Goal: Task Accomplishment & Management: Use online tool/utility

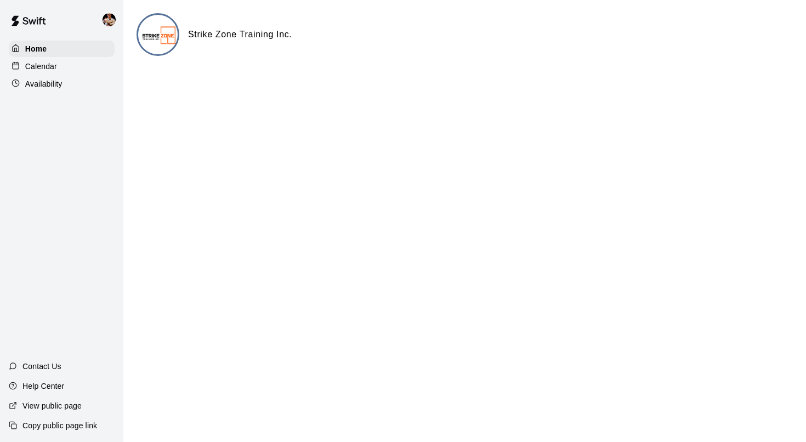
click at [65, 65] on div "Calendar" at bounding box center [62, 66] width 106 height 16
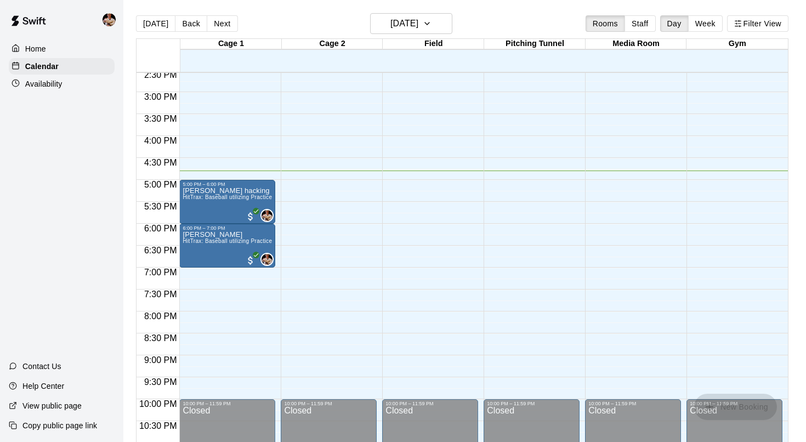
scroll to position [646, 0]
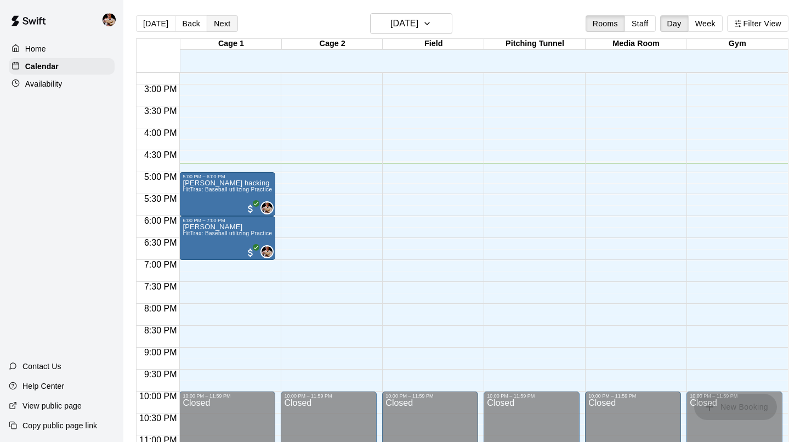
click at [223, 20] on button "Next" at bounding box center [222, 23] width 31 height 16
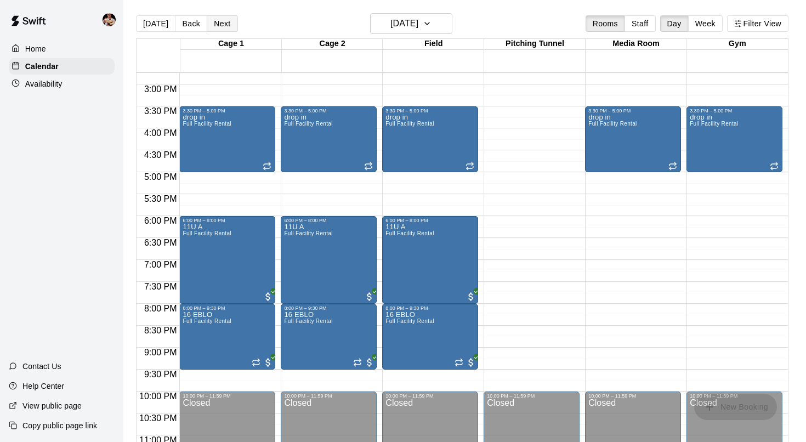
click at [207, 26] on button "Next" at bounding box center [222, 23] width 31 height 16
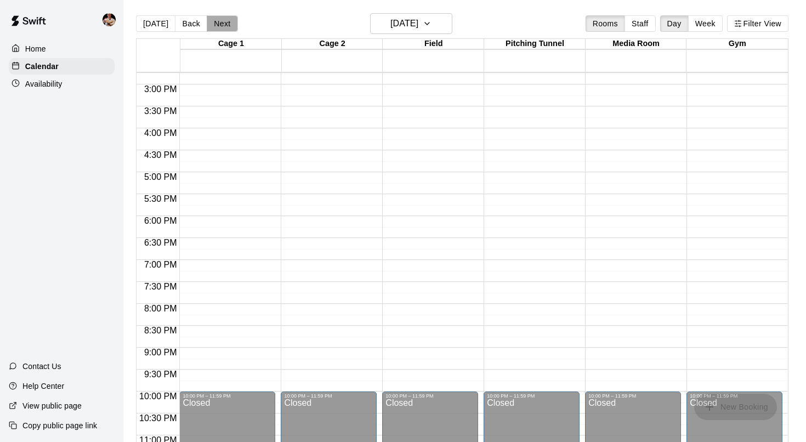
click at [207, 24] on button "Next" at bounding box center [222, 23] width 31 height 16
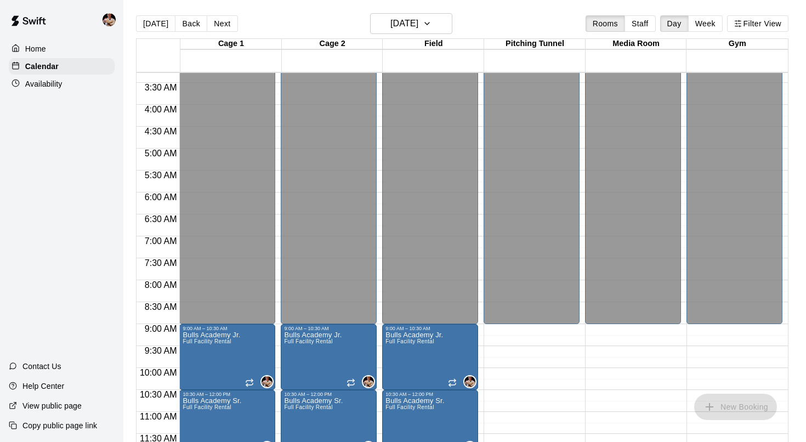
scroll to position [143, 0]
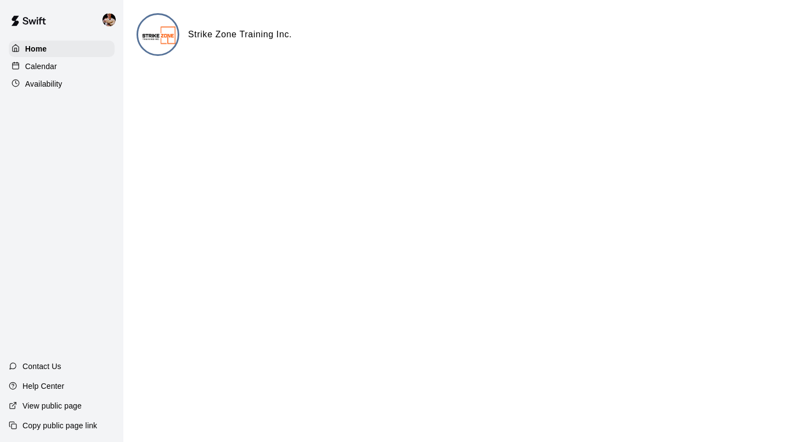
click at [52, 62] on p "Calendar" at bounding box center [41, 66] width 32 height 11
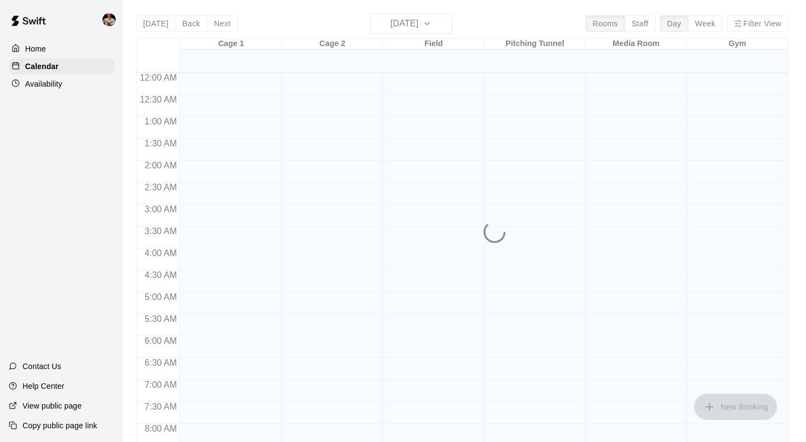
scroll to position [639, 0]
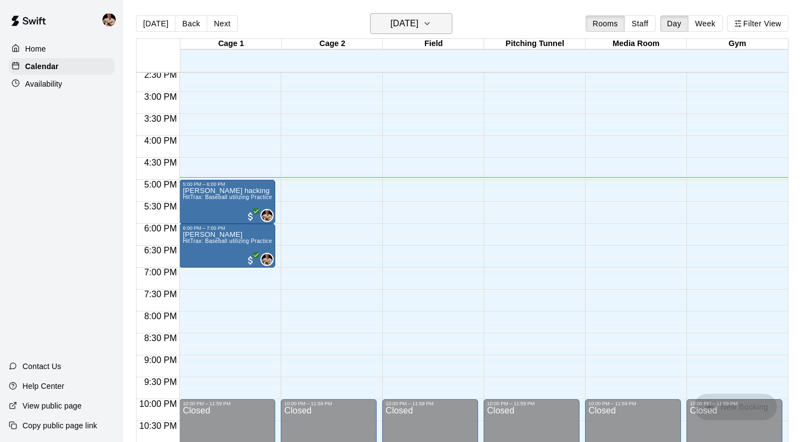
click at [406, 24] on h6 "[DATE]" at bounding box center [404, 23] width 28 height 15
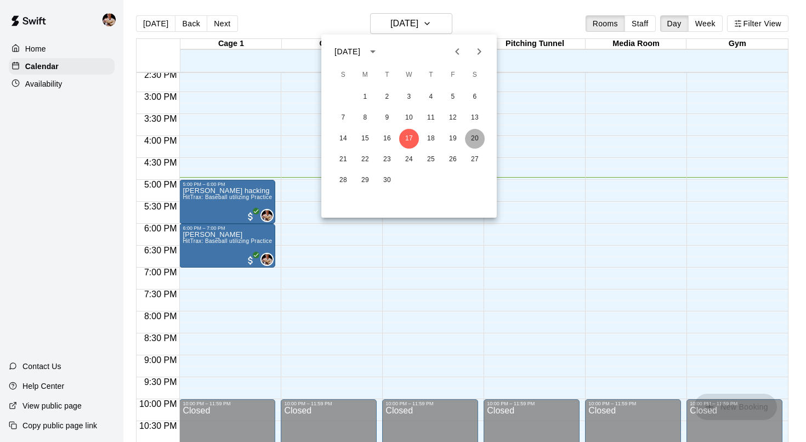
click at [480, 135] on button "20" at bounding box center [475, 139] width 20 height 20
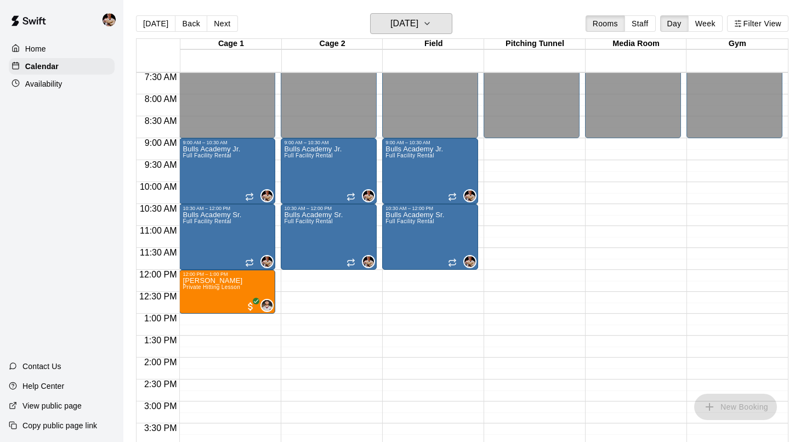
scroll to position [329, 0]
click at [226, 27] on button "Next" at bounding box center [222, 23] width 31 height 16
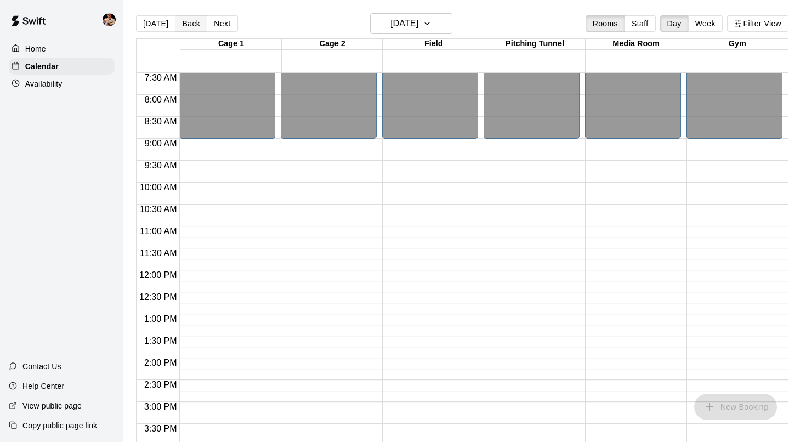
click at [198, 26] on button "Back" at bounding box center [191, 23] width 32 height 16
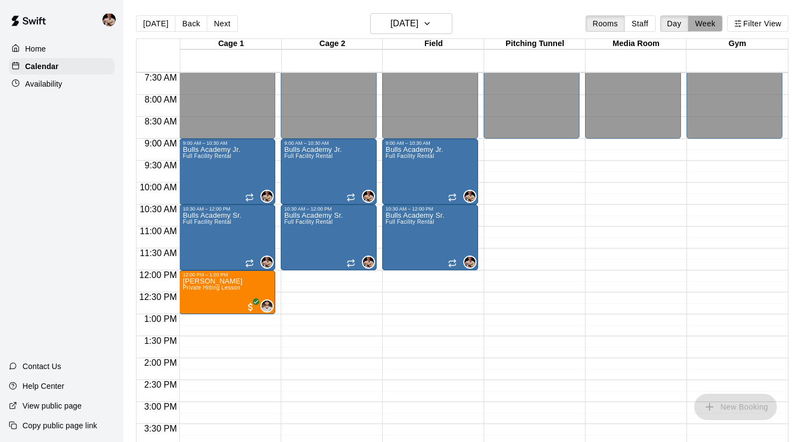
click at [701, 16] on button "Week" at bounding box center [705, 23] width 35 height 16
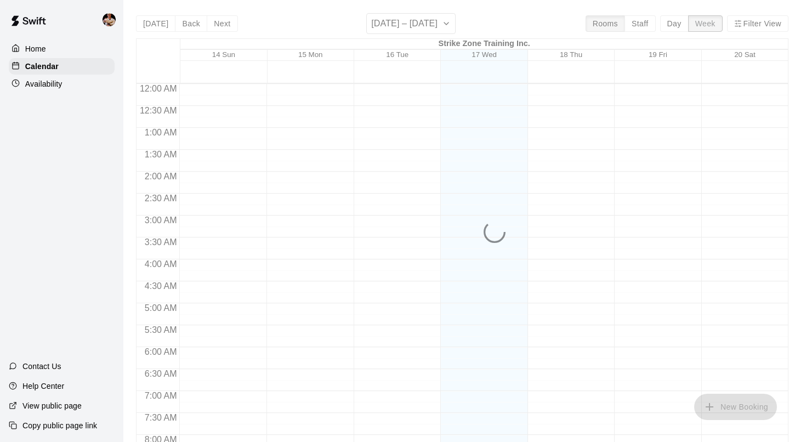
scroll to position [683, 0]
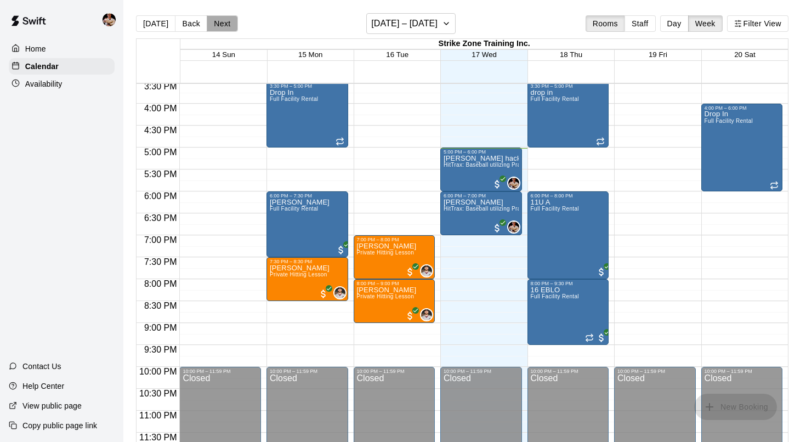
click at [207, 25] on button "Next" at bounding box center [222, 23] width 31 height 16
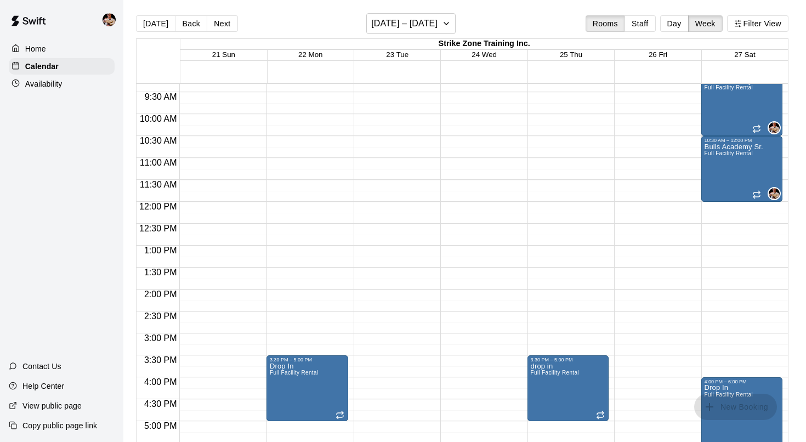
scroll to position [412, 0]
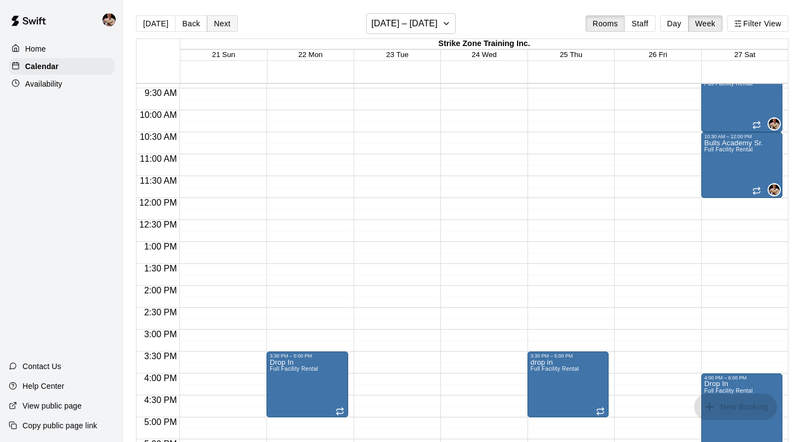
click at [230, 25] on button "Next" at bounding box center [222, 23] width 31 height 16
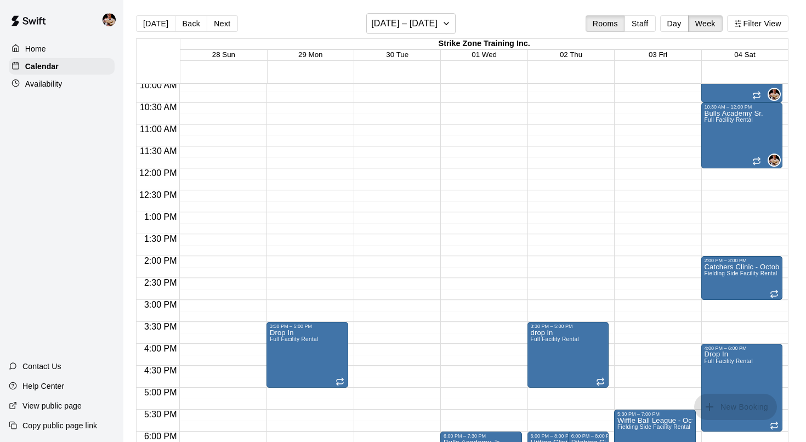
scroll to position [450, 0]
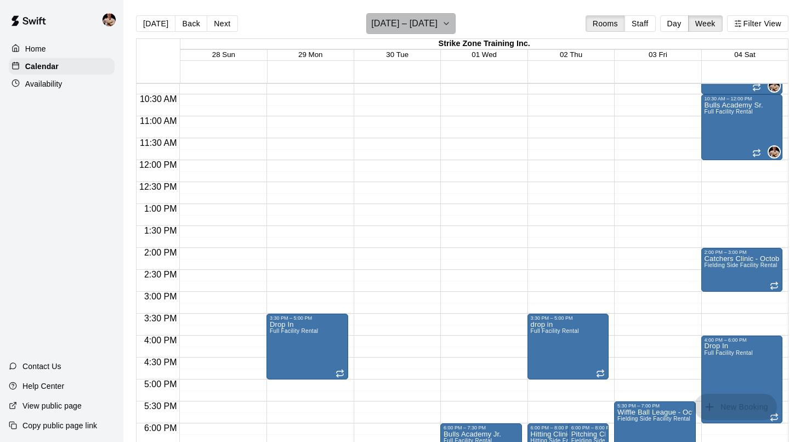
click at [451, 20] on icon "button" at bounding box center [446, 23] width 9 height 13
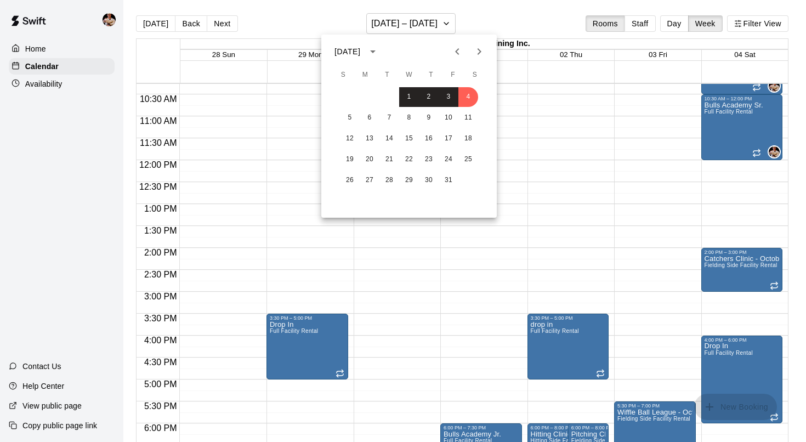
click at [481, 46] on icon "Next month" at bounding box center [479, 51] width 13 height 13
click at [465, 55] on button "Previous month" at bounding box center [457, 52] width 22 height 22
click at [469, 93] on button "4" at bounding box center [468, 97] width 20 height 20
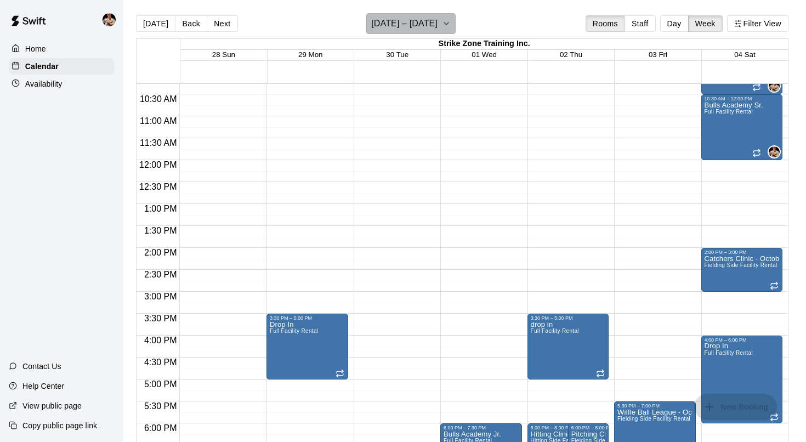
click at [456, 26] on button "[DATE] – [DATE]" at bounding box center [410, 23] width 89 height 21
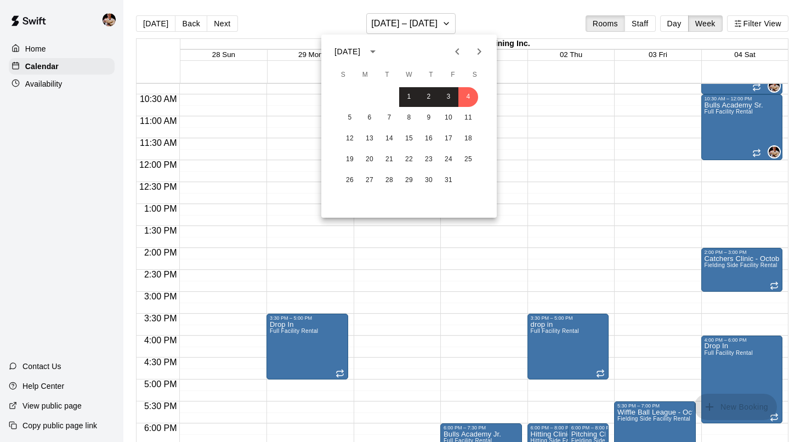
click at [482, 54] on icon "Next month" at bounding box center [479, 51] width 13 height 13
click at [473, 91] on button "1" at bounding box center [468, 97] width 20 height 20
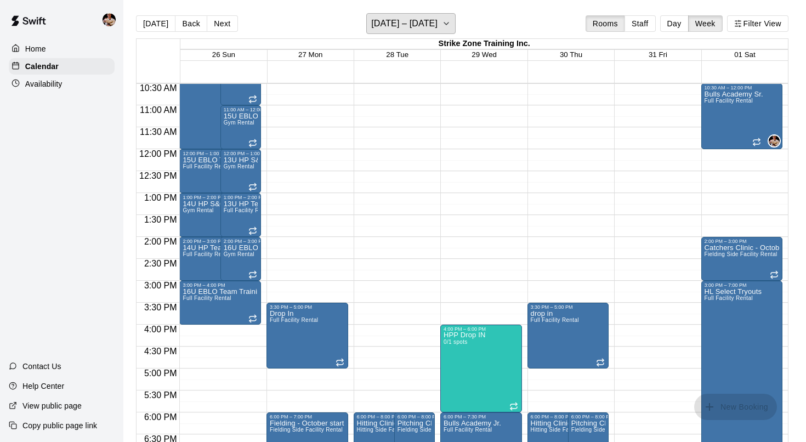
scroll to position [471, 0]
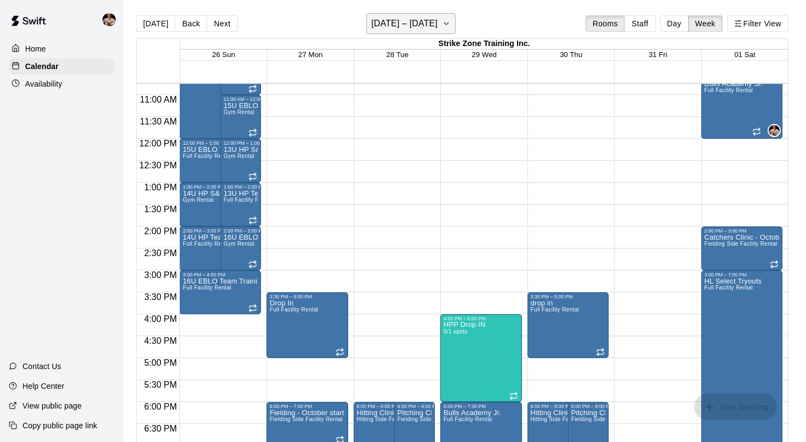
click at [456, 24] on button "[DATE] – [DATE]" at bounding box center [410, 23] width 89 height 21
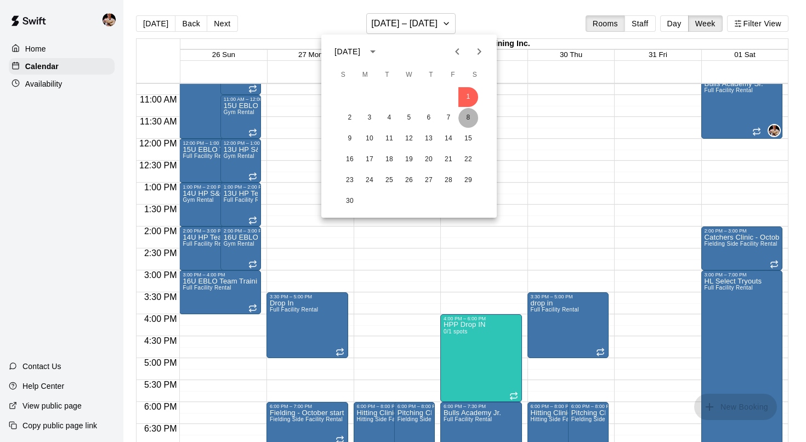
click at [471, 116] on button "8" at bounding box center [468, 118] width 20 height 20
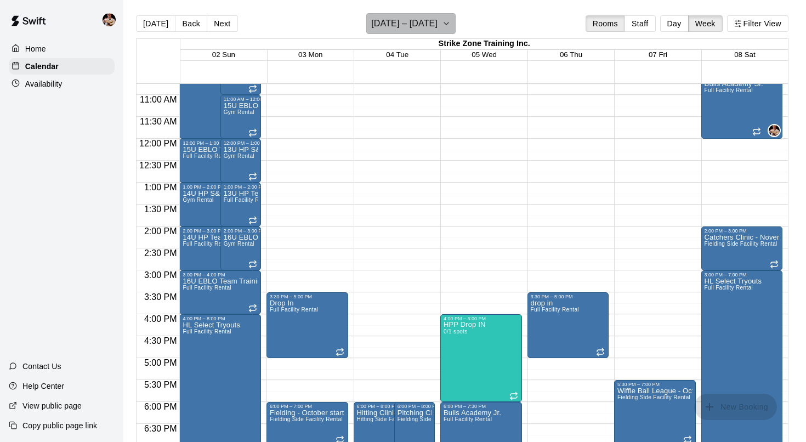
click at [451, 26] on icon "button" at bounding box center [446, 23] width 9 height 13
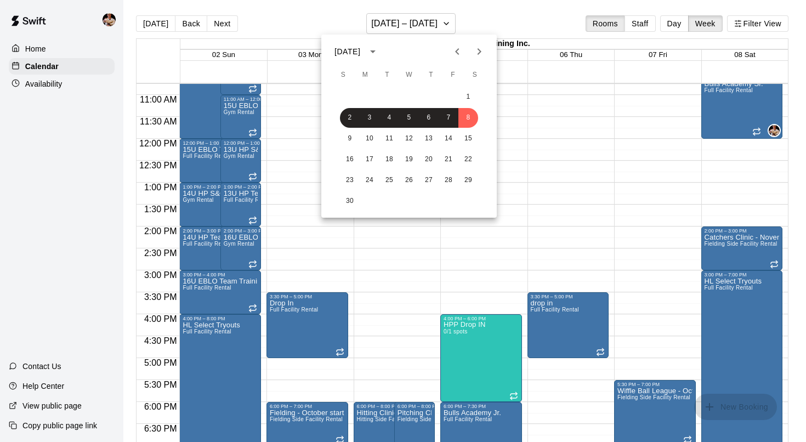
click at [478, 52] on icon "Next month" at bounding box center [479, 51] width 13 height 13
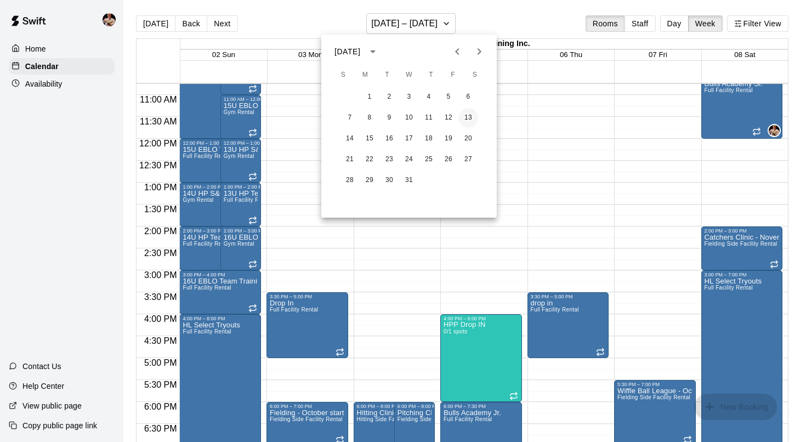
click at [471, 112] on button "13" at bounding box center [468, 118] width 20 height 20
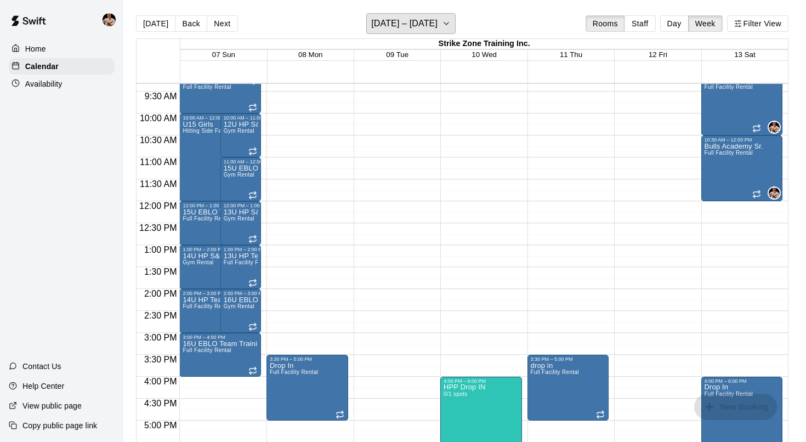
scroll to position [407, 0]
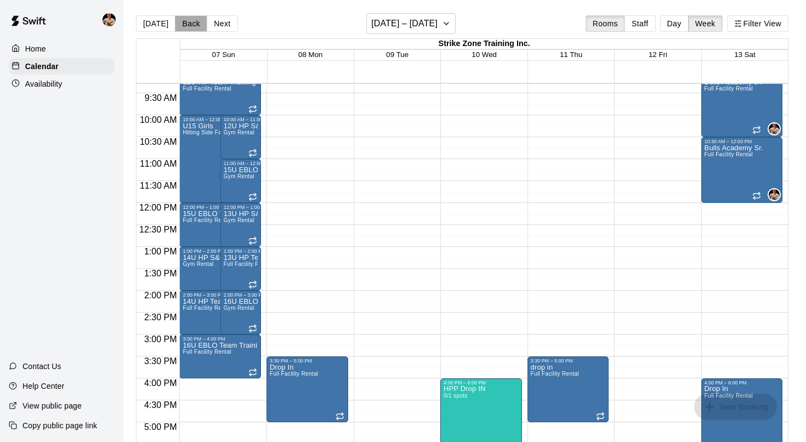
click at [183, 22] on button "Back" at bounding box center [191, 23] width 32 height 16
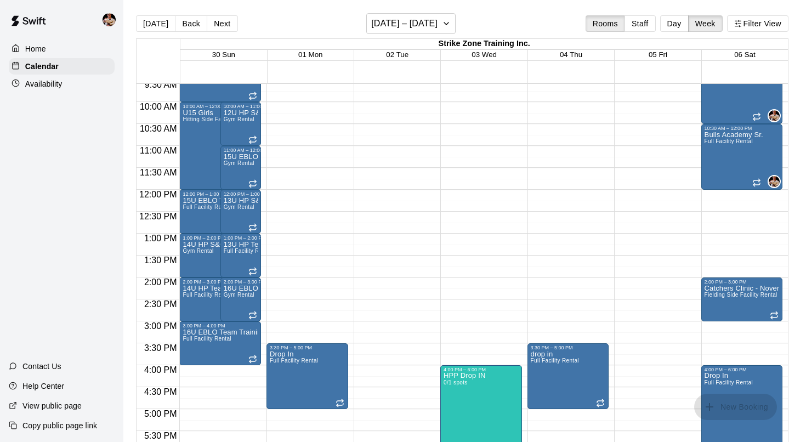
scroll to position [422, 0]
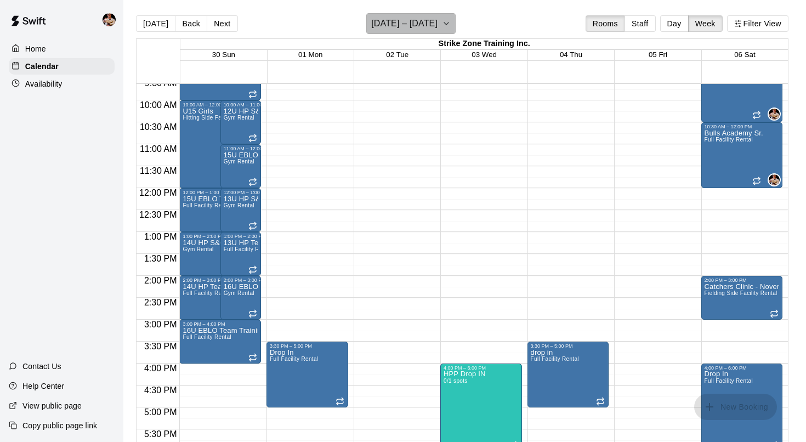
click at [425, 21] on h6 "[DATE] – [DATE]" at bounding box center [404, 23] width 66 height 15
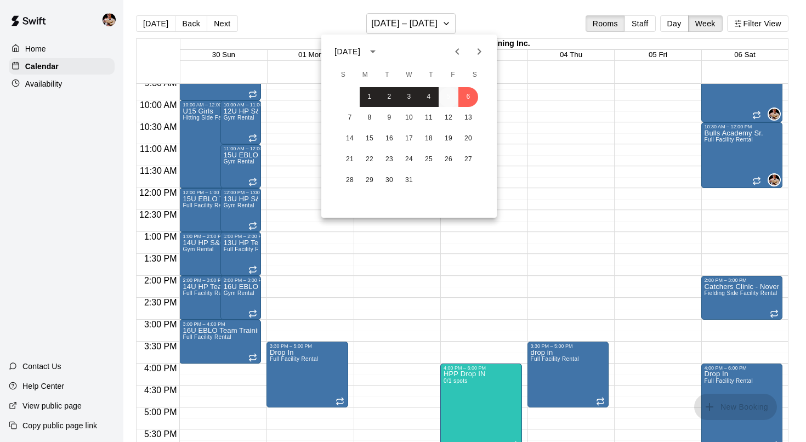
click at [442, 87] on button "5" at bounding box center [449, 97] width 20 height 20
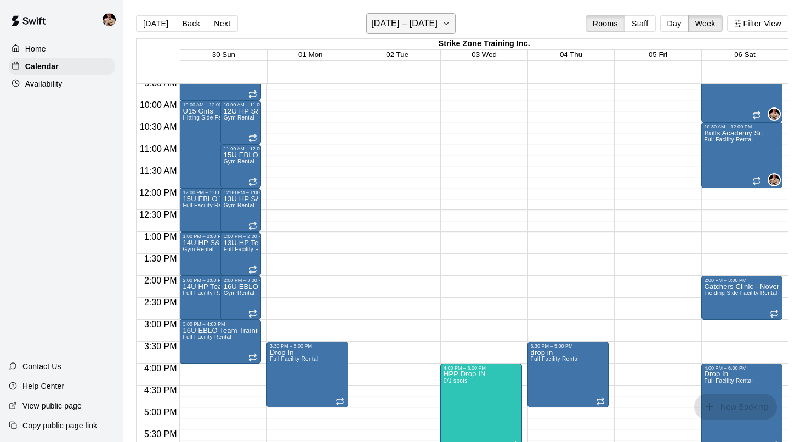
click at [437, 29] on h6 "[DATE] – [DATE]" at bounding box center [404, 23] width 66 height 15
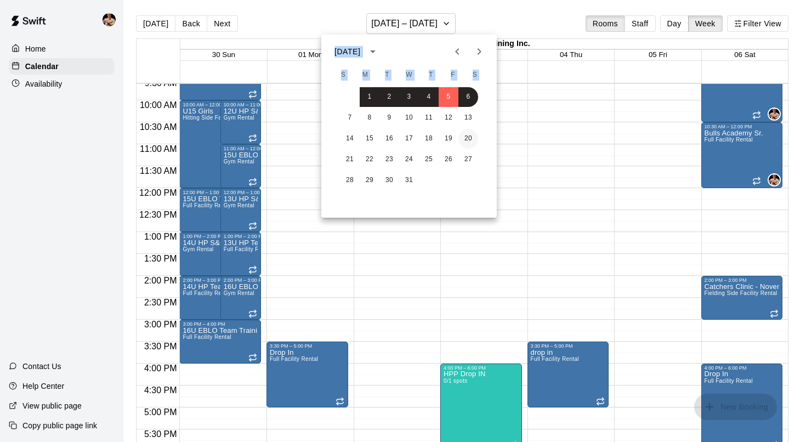
drag, startPoint x: 441, startPoint y: 31, endPoint x: 462, endPoint y: 144, distance: 115.4
click at [462, 146] on div "[DATE] S M T W T F S 1 2 3 4 5 6 7 8 9 10 11 12 13 14 15 16 17 18 19 20 21 22 2…" at bounding box center [403, 221] width 806 height 442
click at [536, 232] on div at bounding box center [403, 221] width 806 height 442
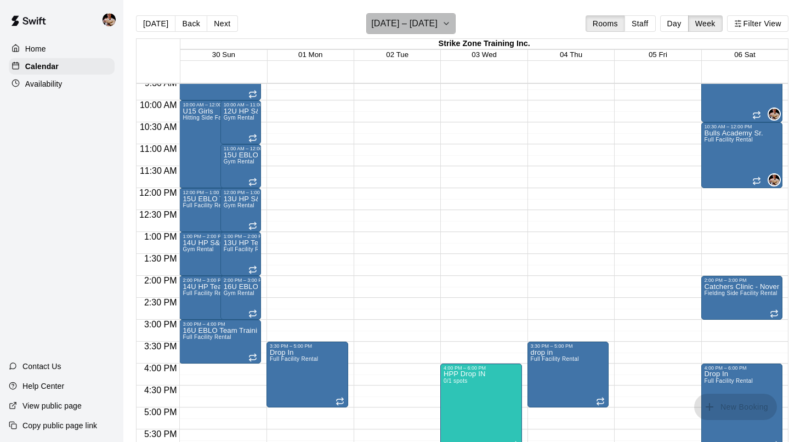
click at [456, 21] on button "[DATE] – [DATE]" at bounding box center [410, 23] width 89 height 21
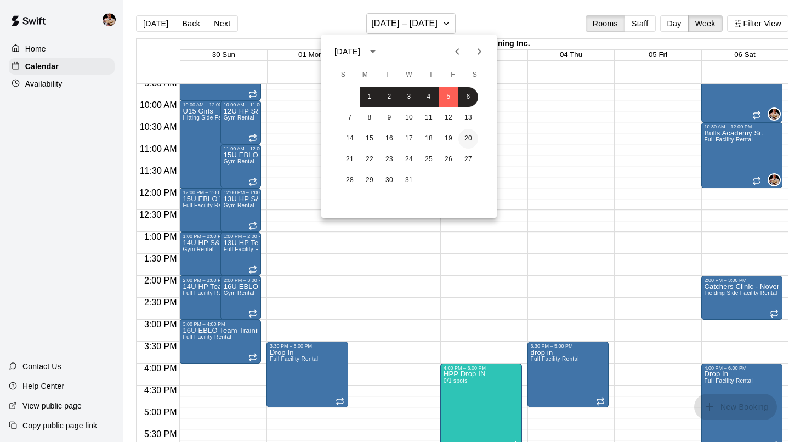
click at [471, 135] on button "20" at bounding box center [468, 139] width 20 height 20
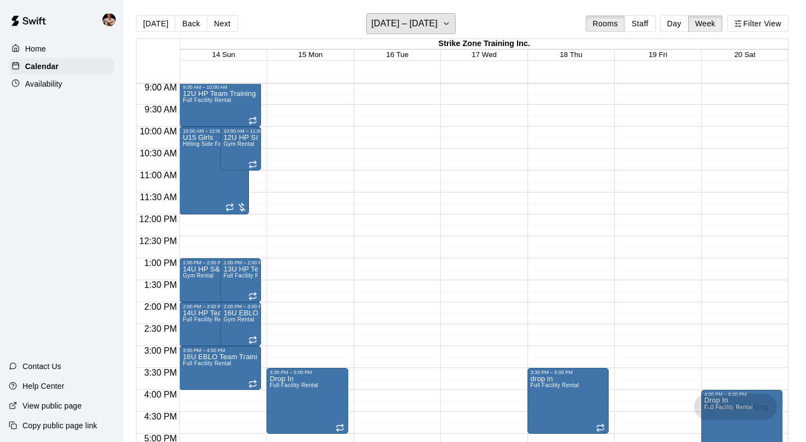
scroll to position [397, 0]
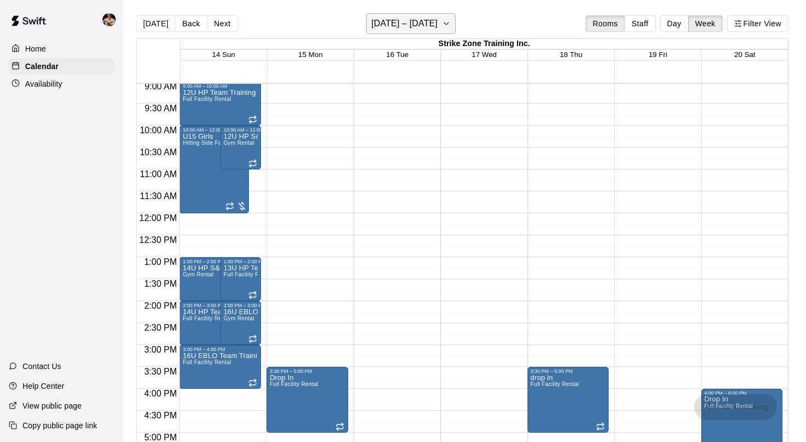
click at [427, 28] on h6 "[DATE] – [DATE]" at bounding box center [404, 23] width 66 height 15
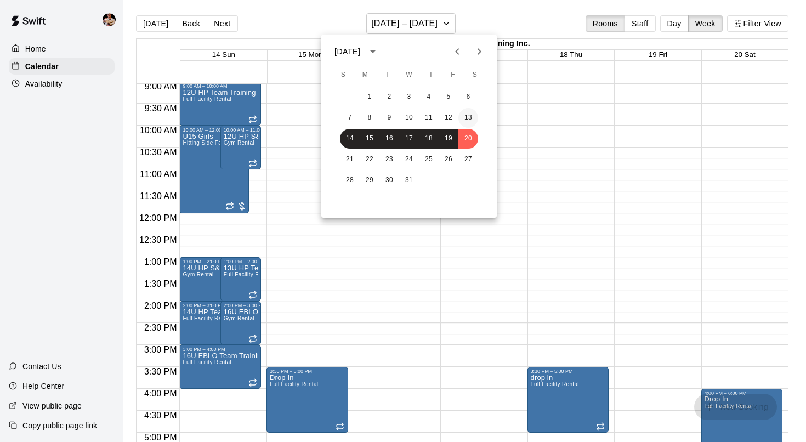
click at [474, 119] on button "13" at bounding box center [468, 118] width 20 height 20
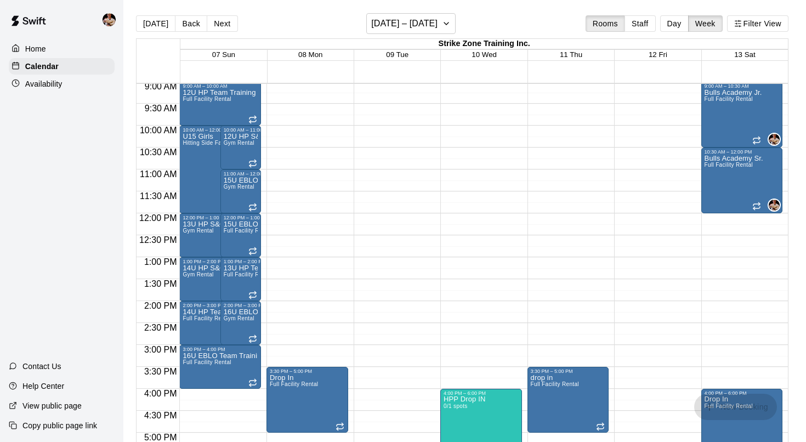
click at [442, 35] on div "[DATE] Back Next [DATE] – [DATE] Rooms Staff Day Week Filter View" at bounding box center [462, 25] width 652 height 25
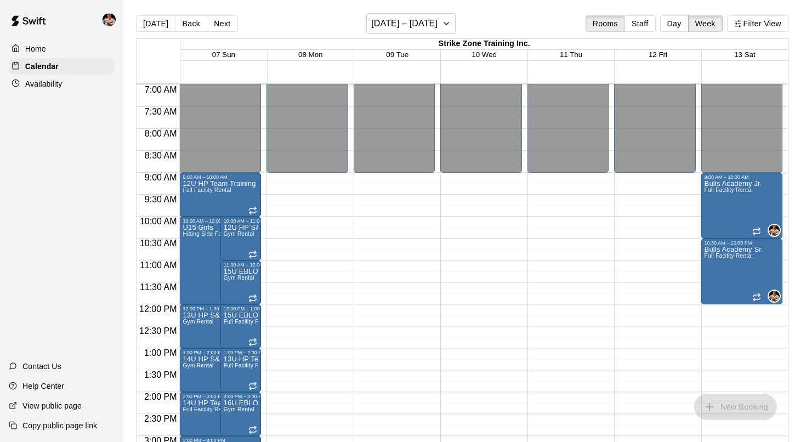
scroll to position [314, 0]
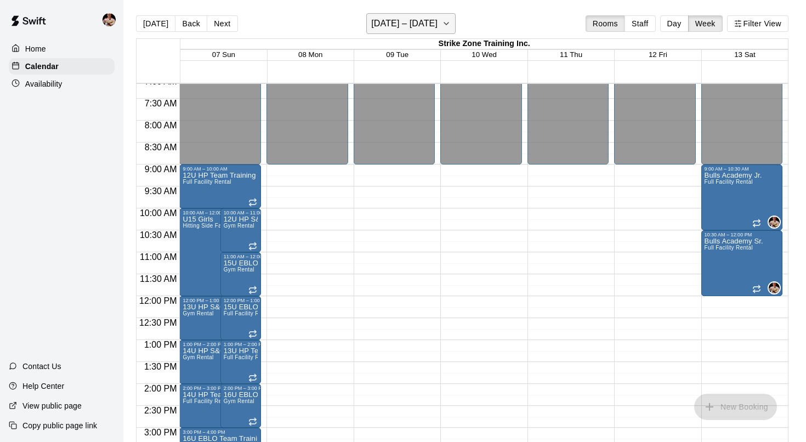
click at [431, 22] on h6 "[DATE] – [DATE]" at bounding box center [404, 23] width 66 height 15
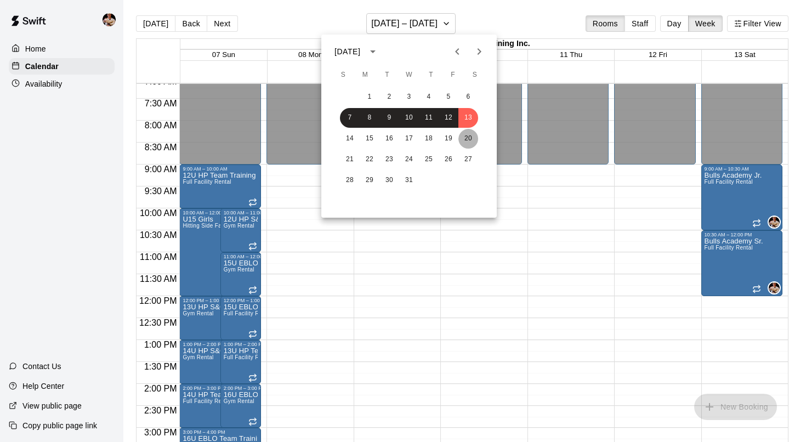
click at [465, 138] on button "20" at bounding box center [468, 139] width 20 height 20
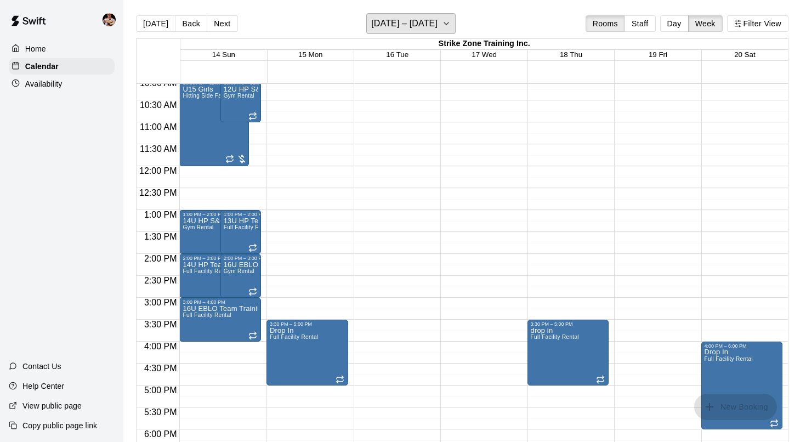
scroll to position [444, 0]
click at [410, 15] on button "[DATE] – [DATE]" at bounding box center [410, 23] width 89 height 21
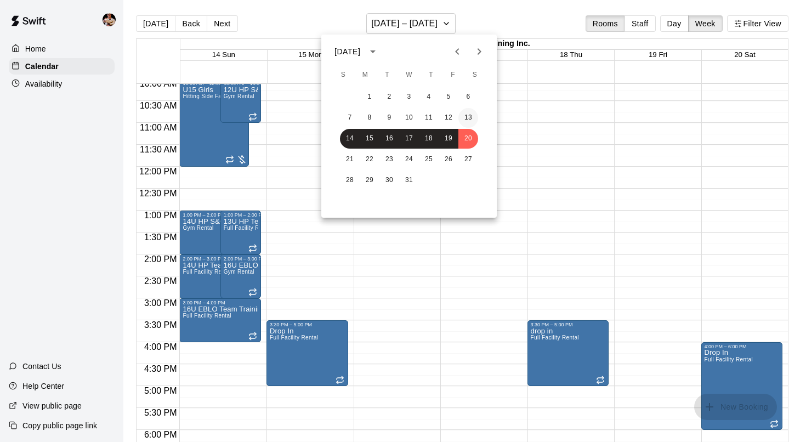
click at [470, 120] on button "13" at bounding box center [468, 118] width 20 height 20
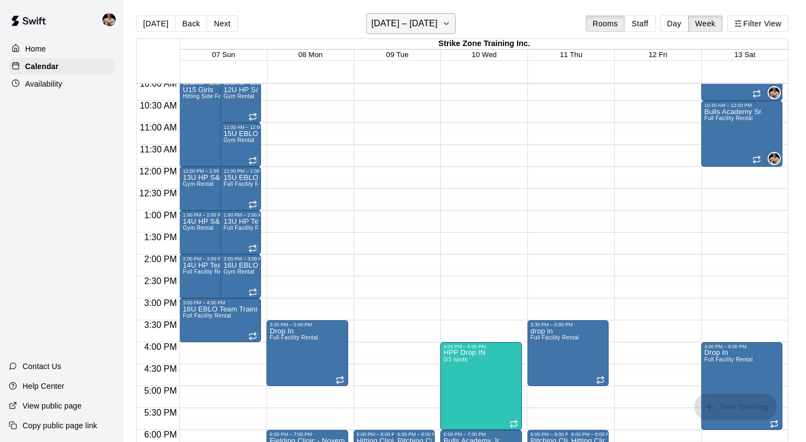
click at [419, 30] on h6 "[DATE] – [DATE]" at bounding box center [404, 23] width 66 height 15
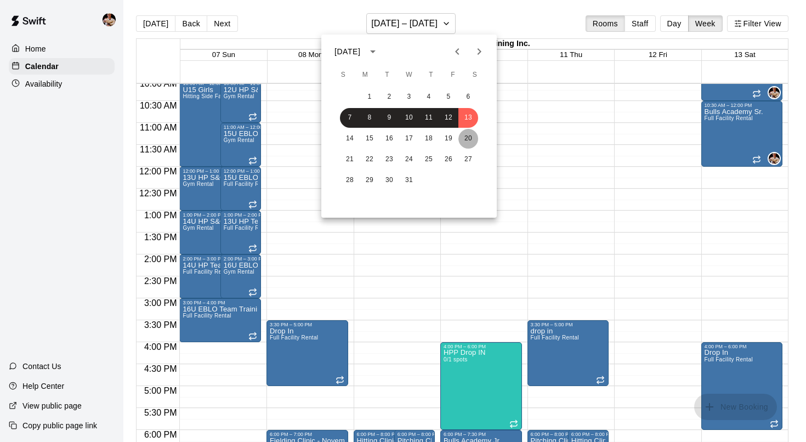
click at [467, 138] on button "20" at bounding box center [468, 139] width 20 height 20
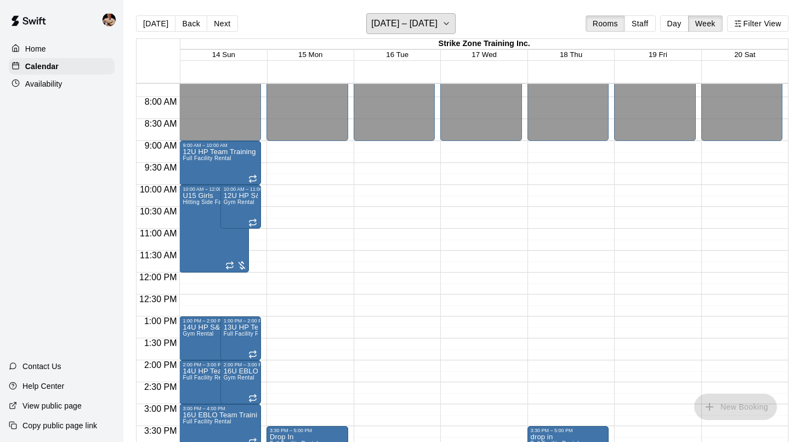
scroll to position [388, 0]
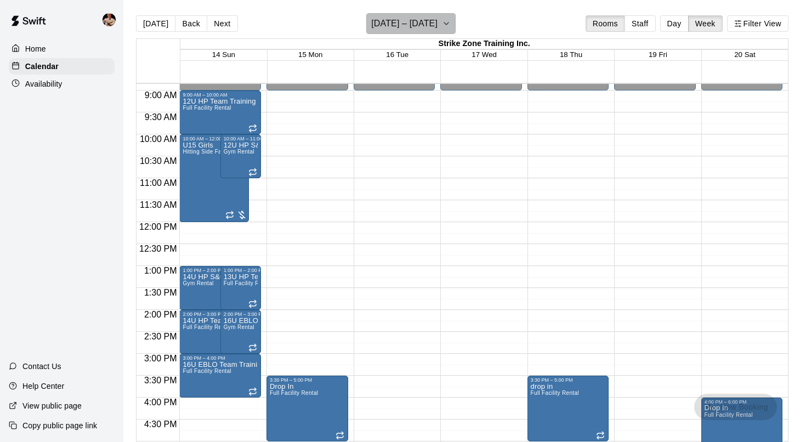
click at [447, 24] on icon "button" at bounding box center [446, 23] width 4 height 2
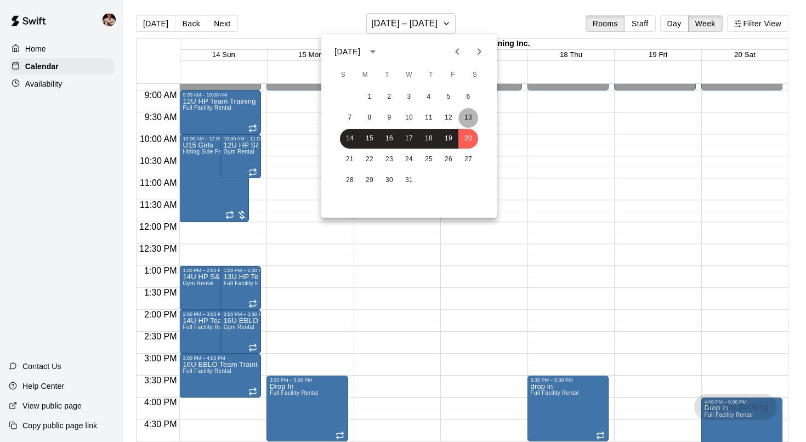
click at [465, 119] on button "13" at bounding box center [468, 118] width 20 height 20
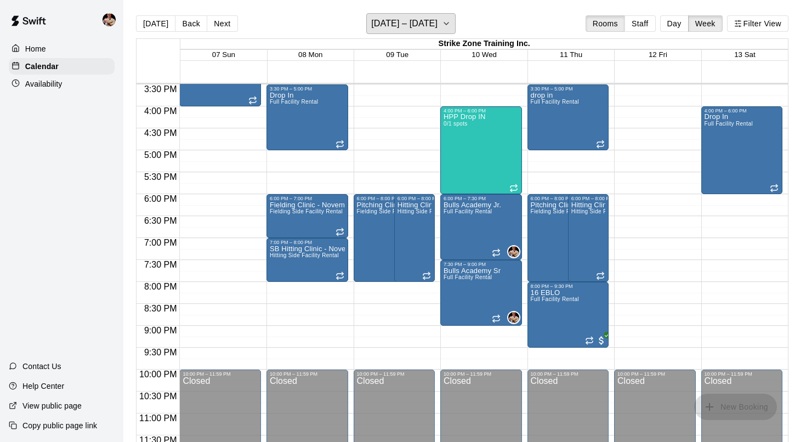
scroll to position [675, 0]
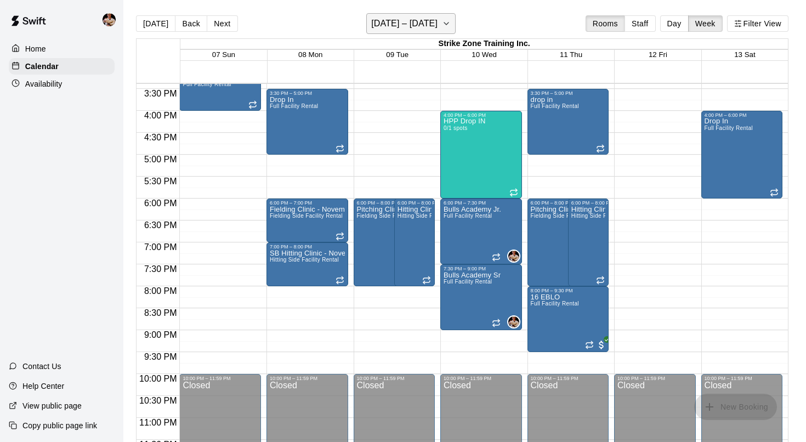
click at [391, 27] on h6 "[DATE] – [DATE]" at bounding box center [404, 23] width 66 height 15
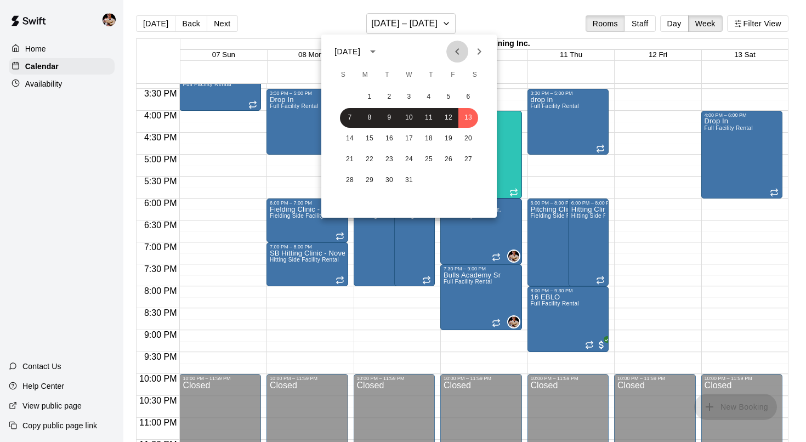
click at [458, 51] on icon "Previous month" at bounding box center [457, 51] width 13 height 13
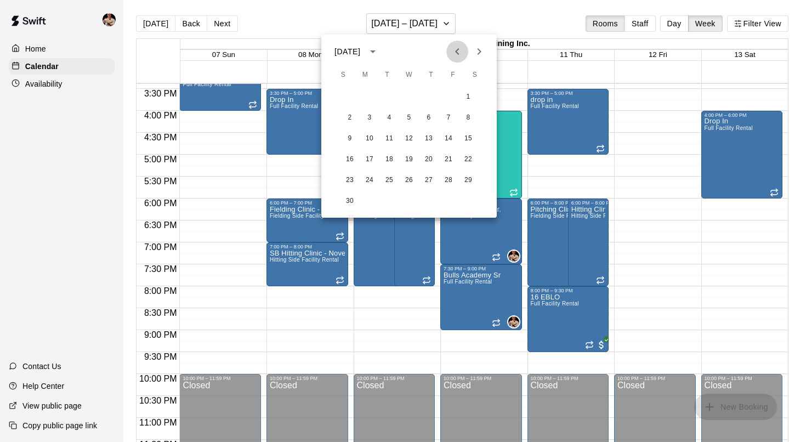
click at [458, 51] on icon "Previous month" at bounding box center [457, 51] width 13 height 13
click at [409, 140] on button "17" at bounding box center [409, 139] width 20 height 20
